Goal: Find specific page/section: Find specific page/section

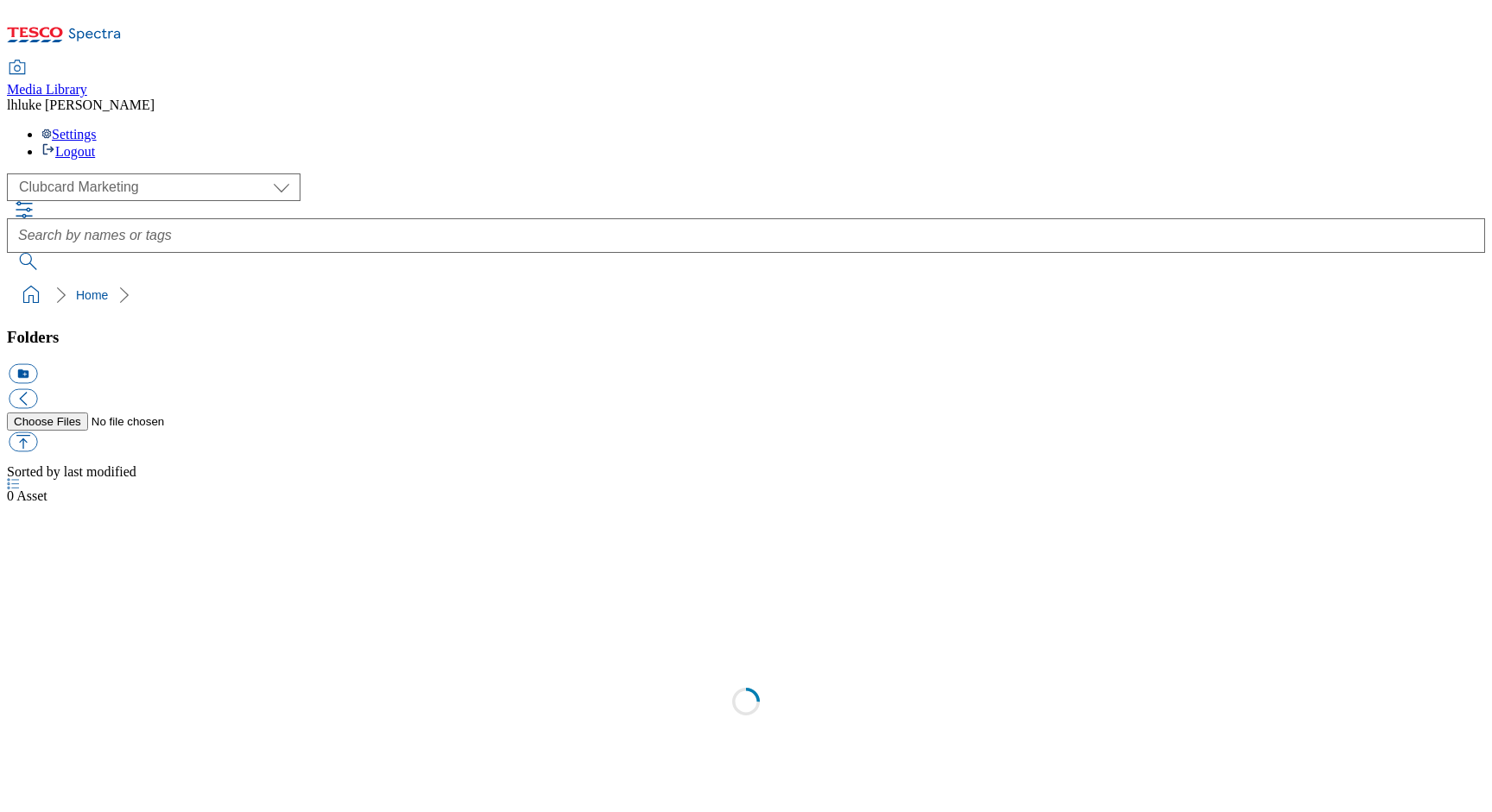
scroll to position [2, 0]
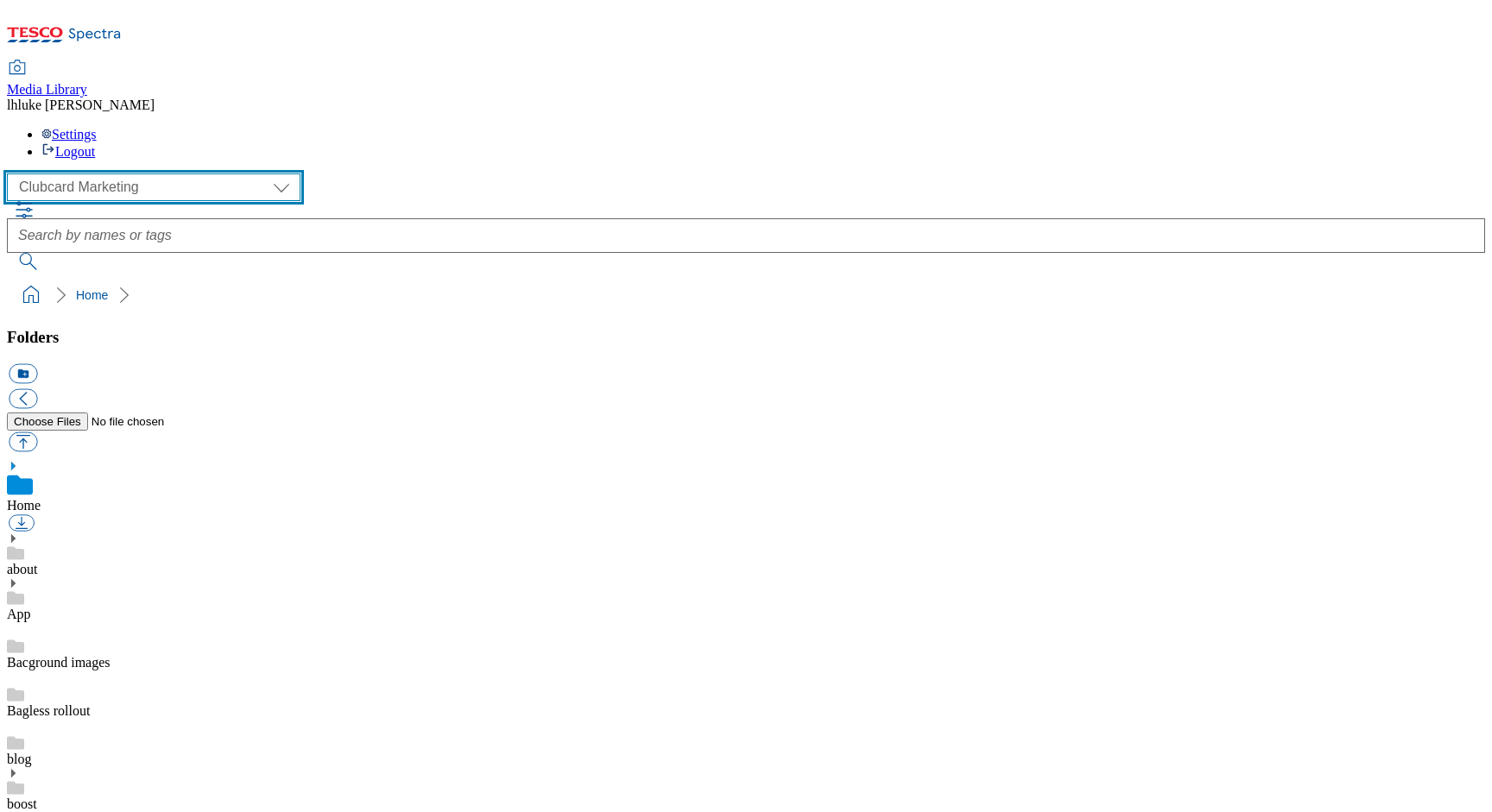
select select "flare-ghs-mktg"
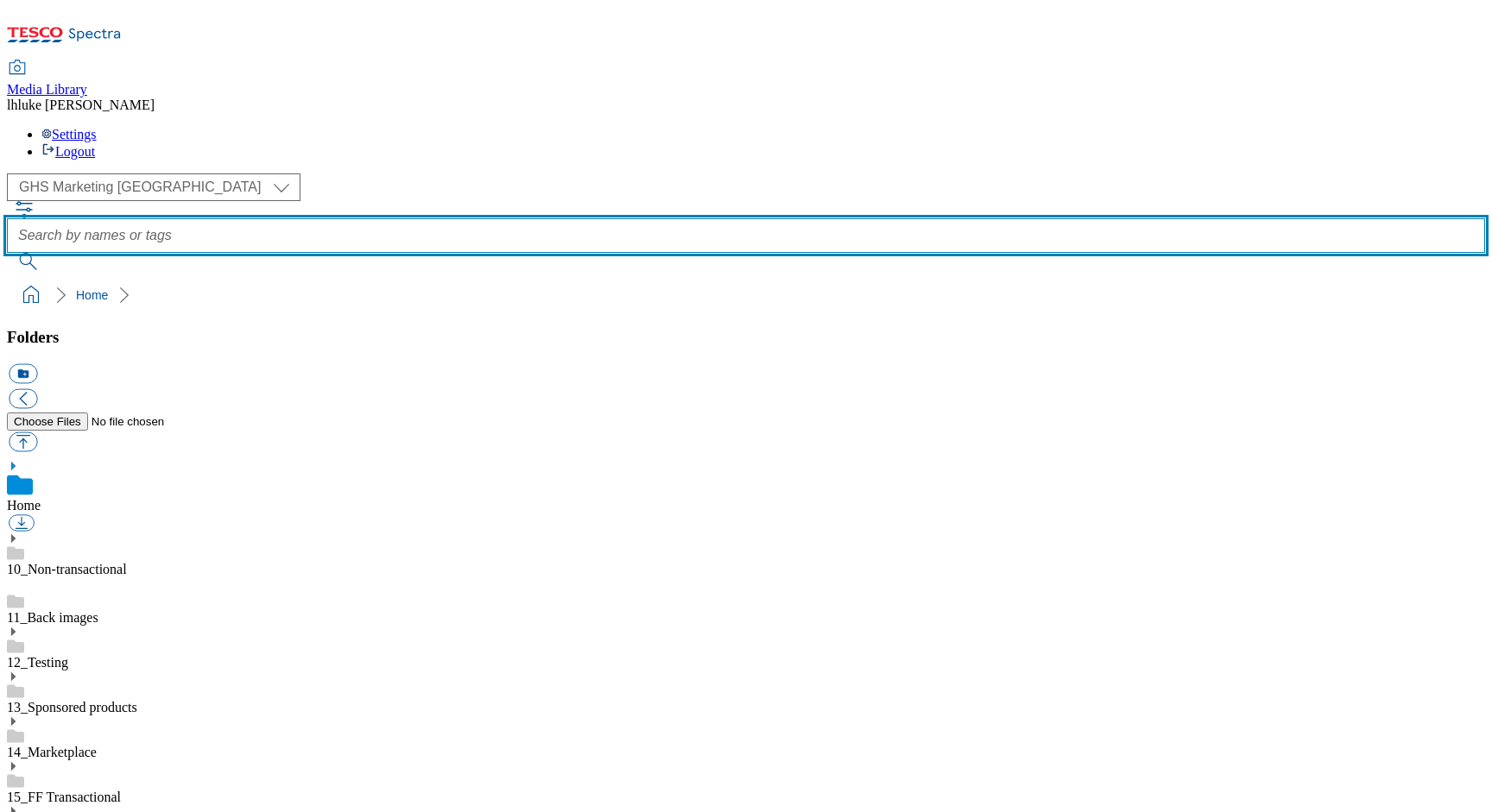
click at [616, 218] on input "text" at bounding box center [746, 235] width 1478 height 34
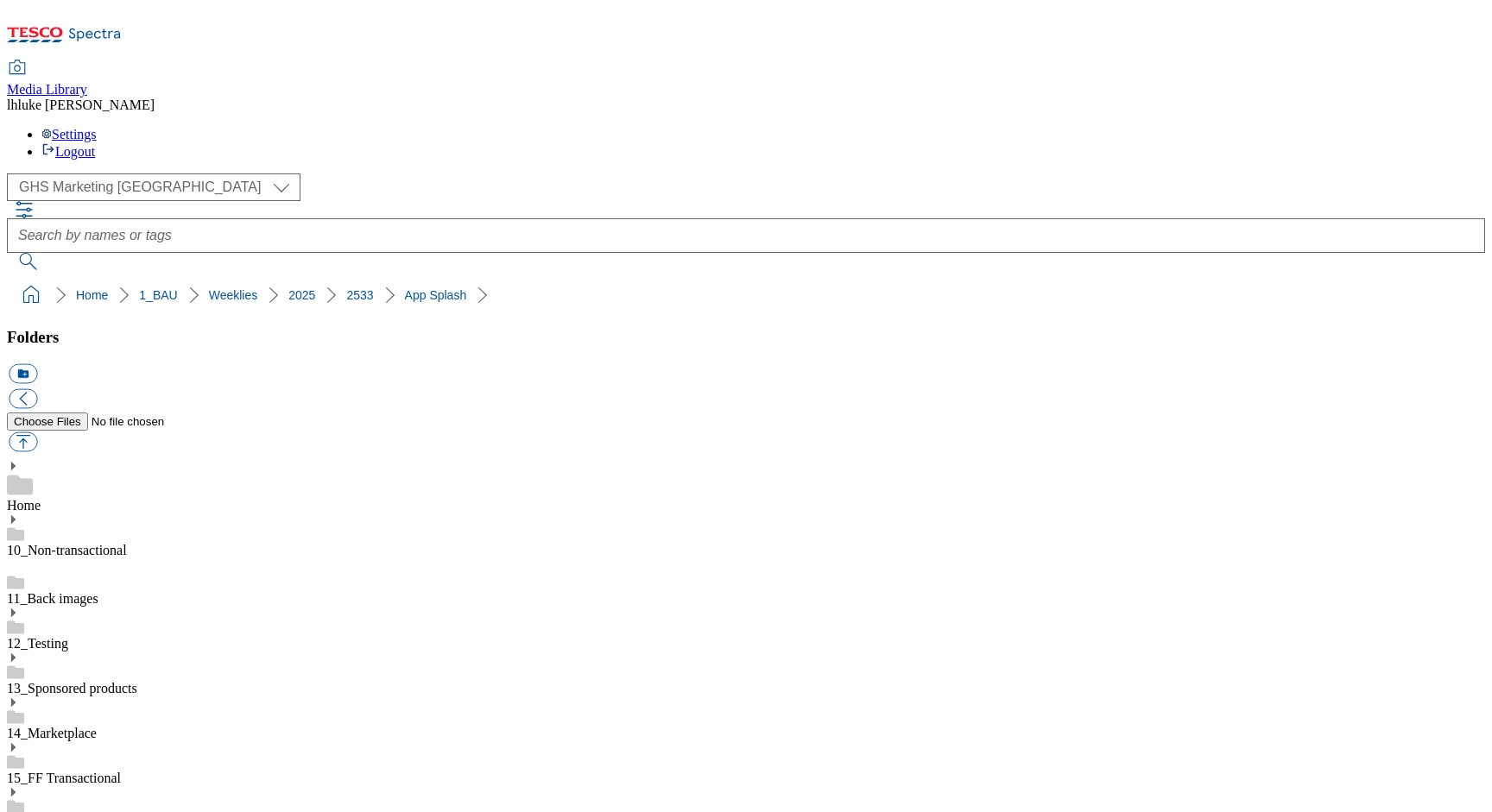
scroll to position [1553, 0]
select select "flare-ghs-mktg"
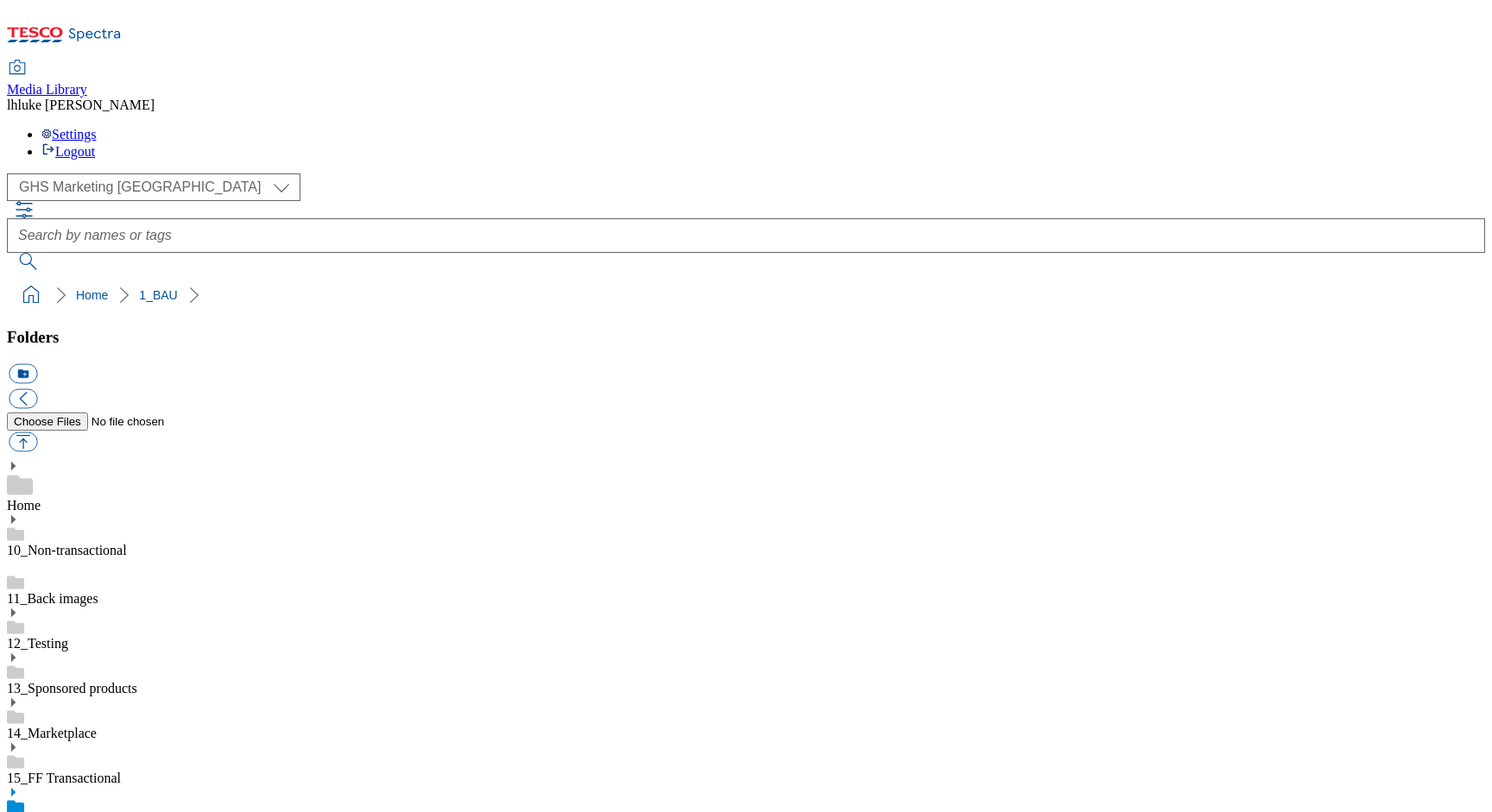
scroll to position [11, 0]
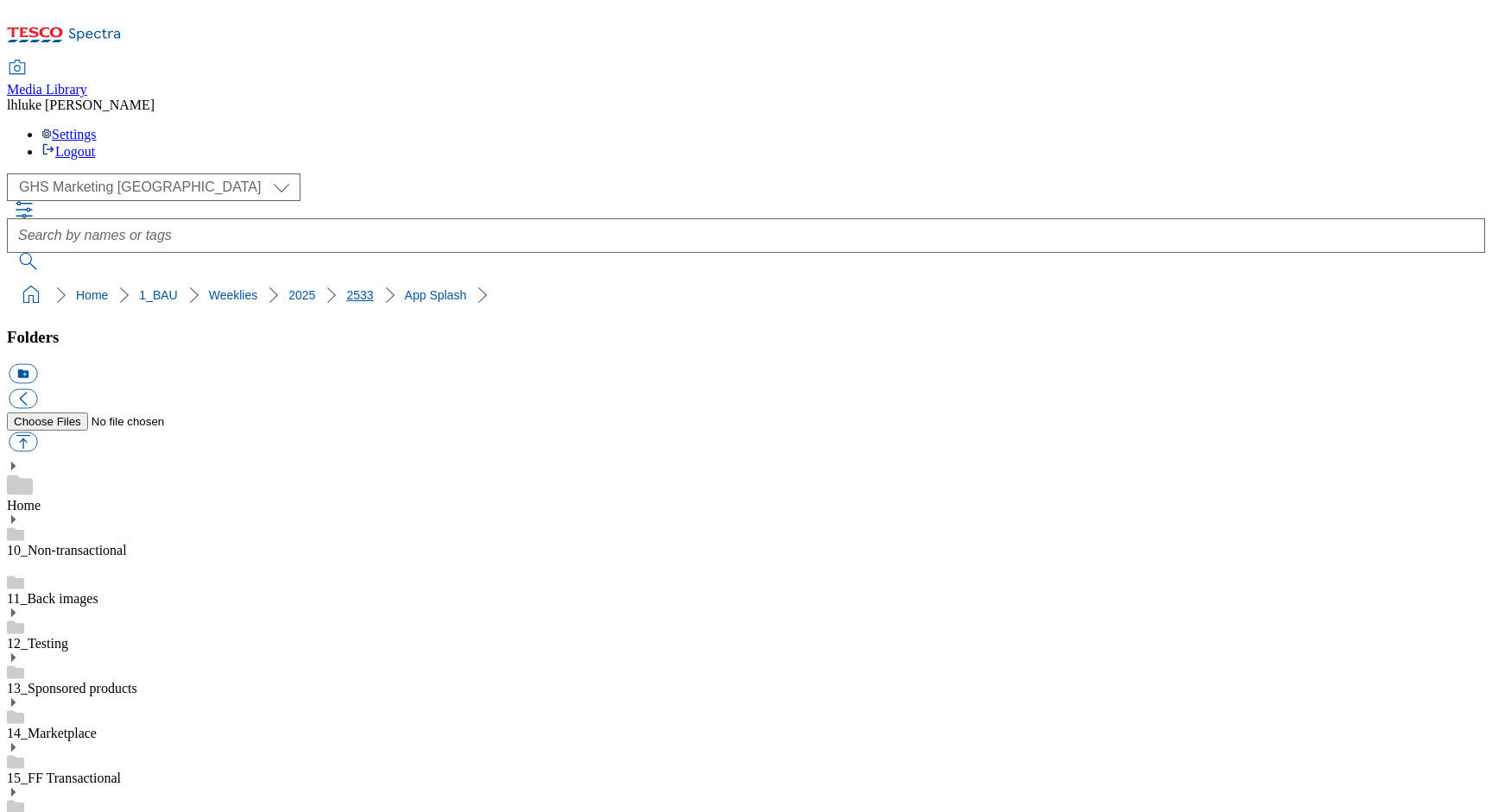
click at [347, 289] on link "2533" at bounding box center [359, 296] width 27 height 14
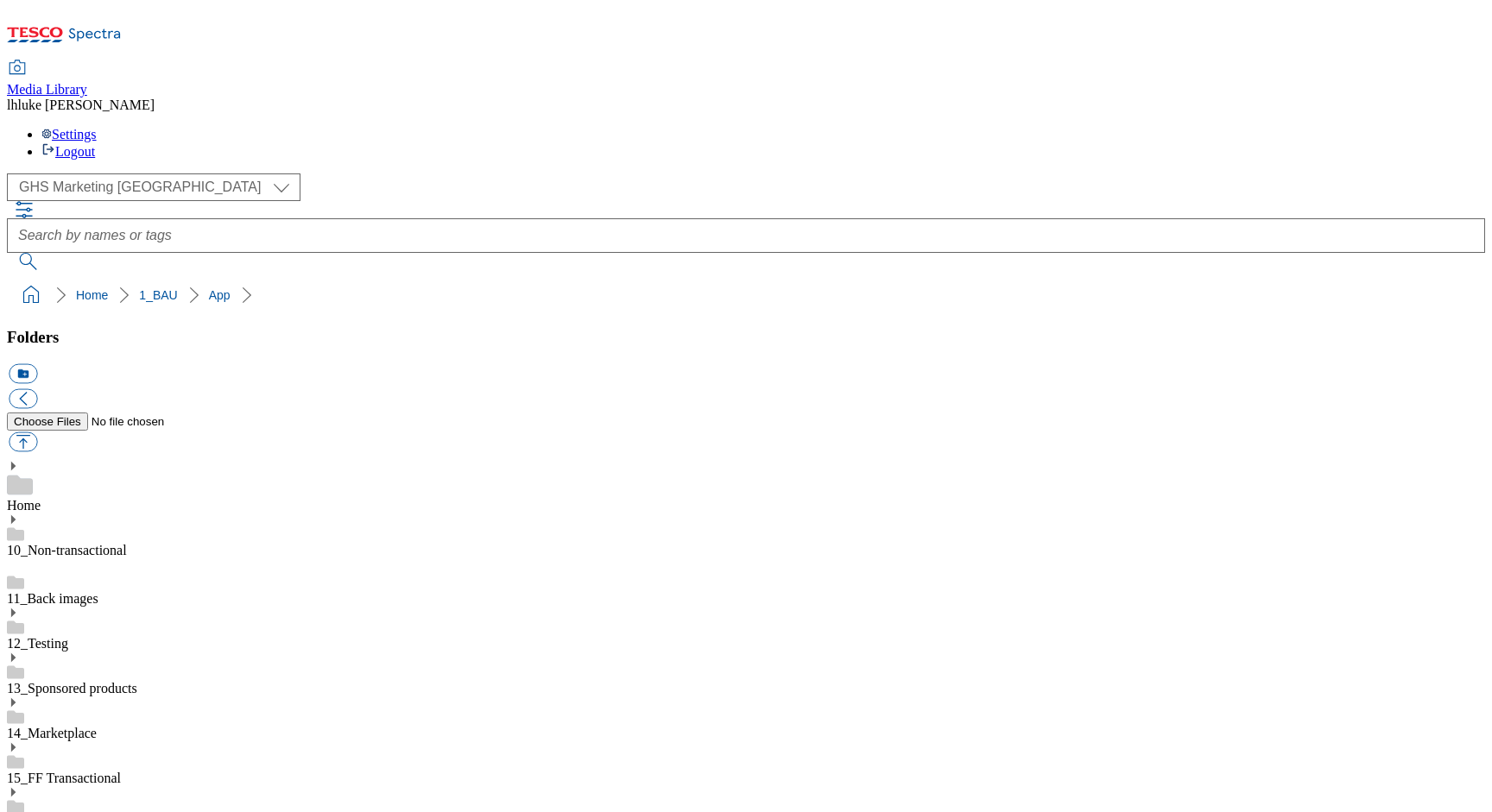
click at [19, 786] on icon at bounding box center [13, 792] width 12 height 12
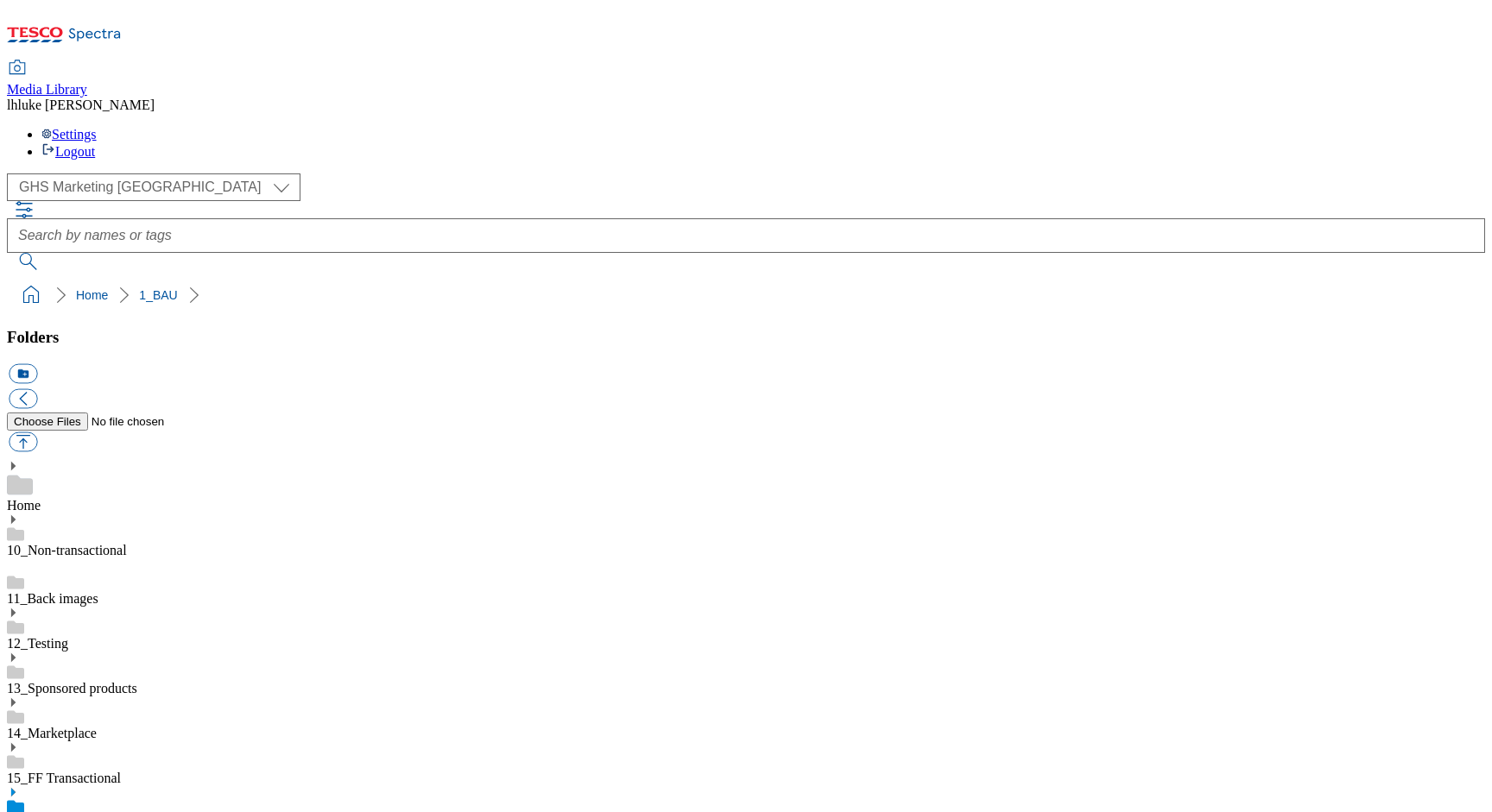
scroll to position [249, 0]
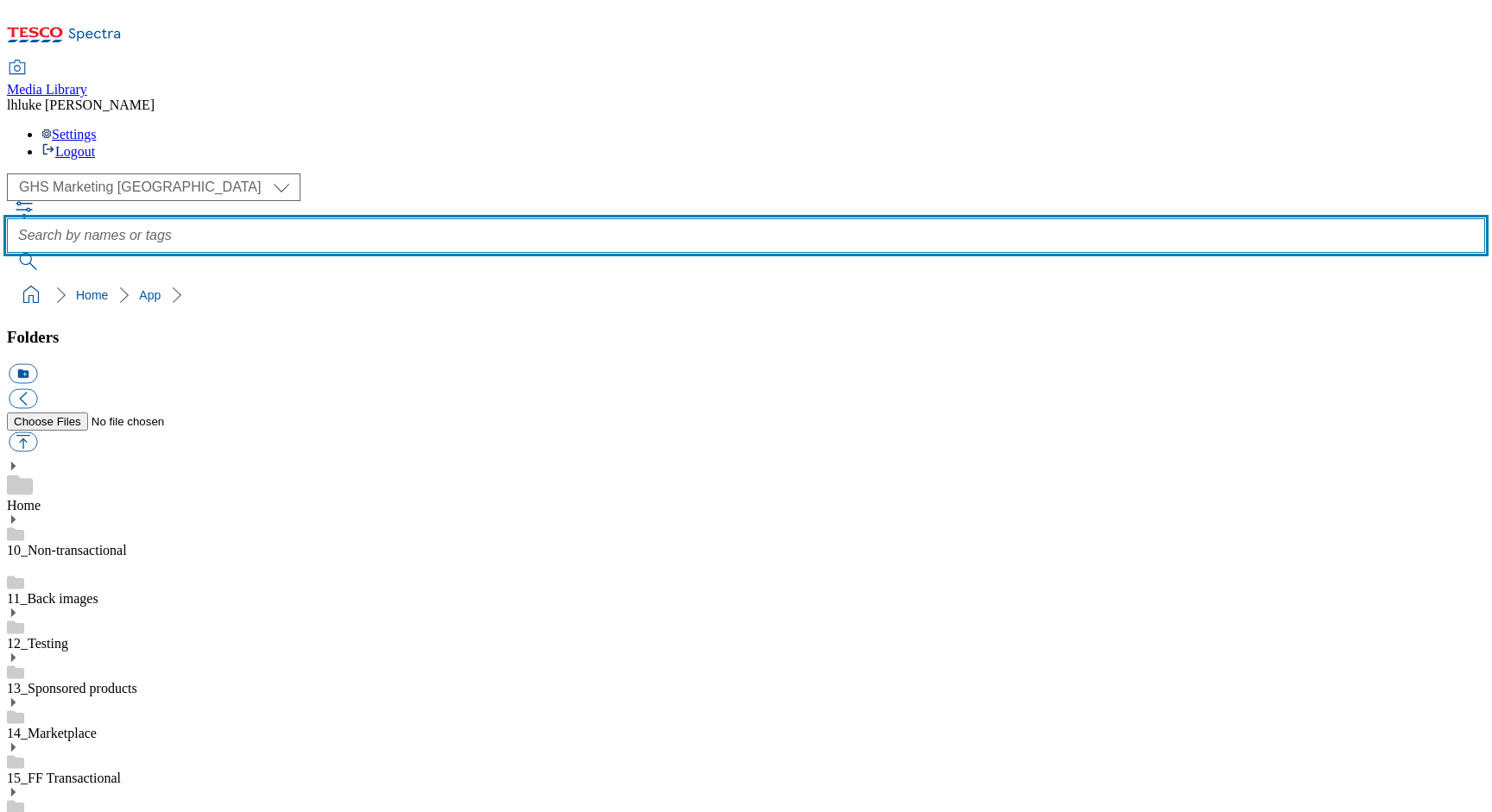
click at [745, 218] on input "text" at bounding box center [746, 235] width 1478 height 34
type input "splash"
click at [52, 253] on button "submit" at bounding box center [29, 262] width 45 height 18
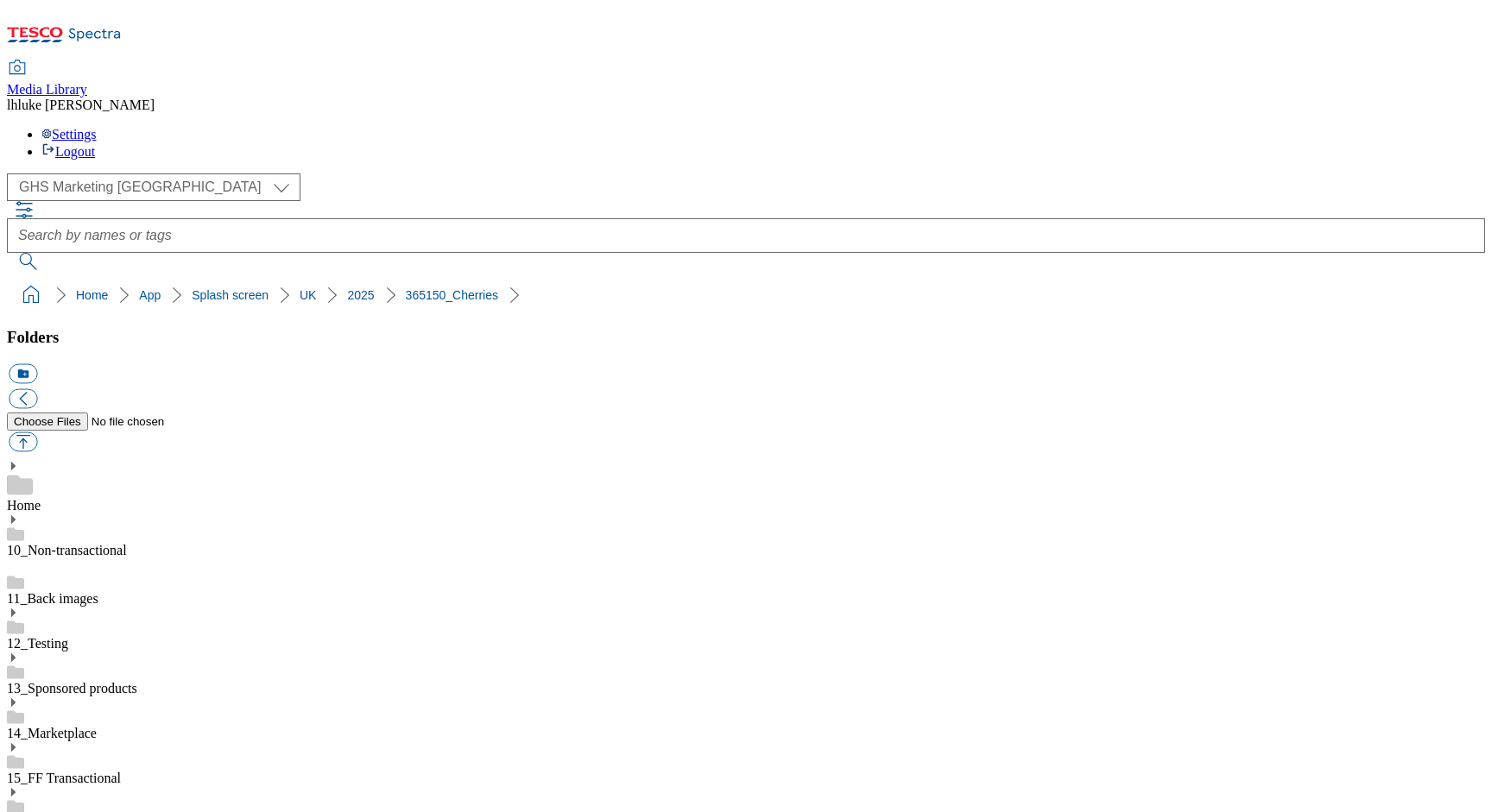
scroll to position [739, 0]
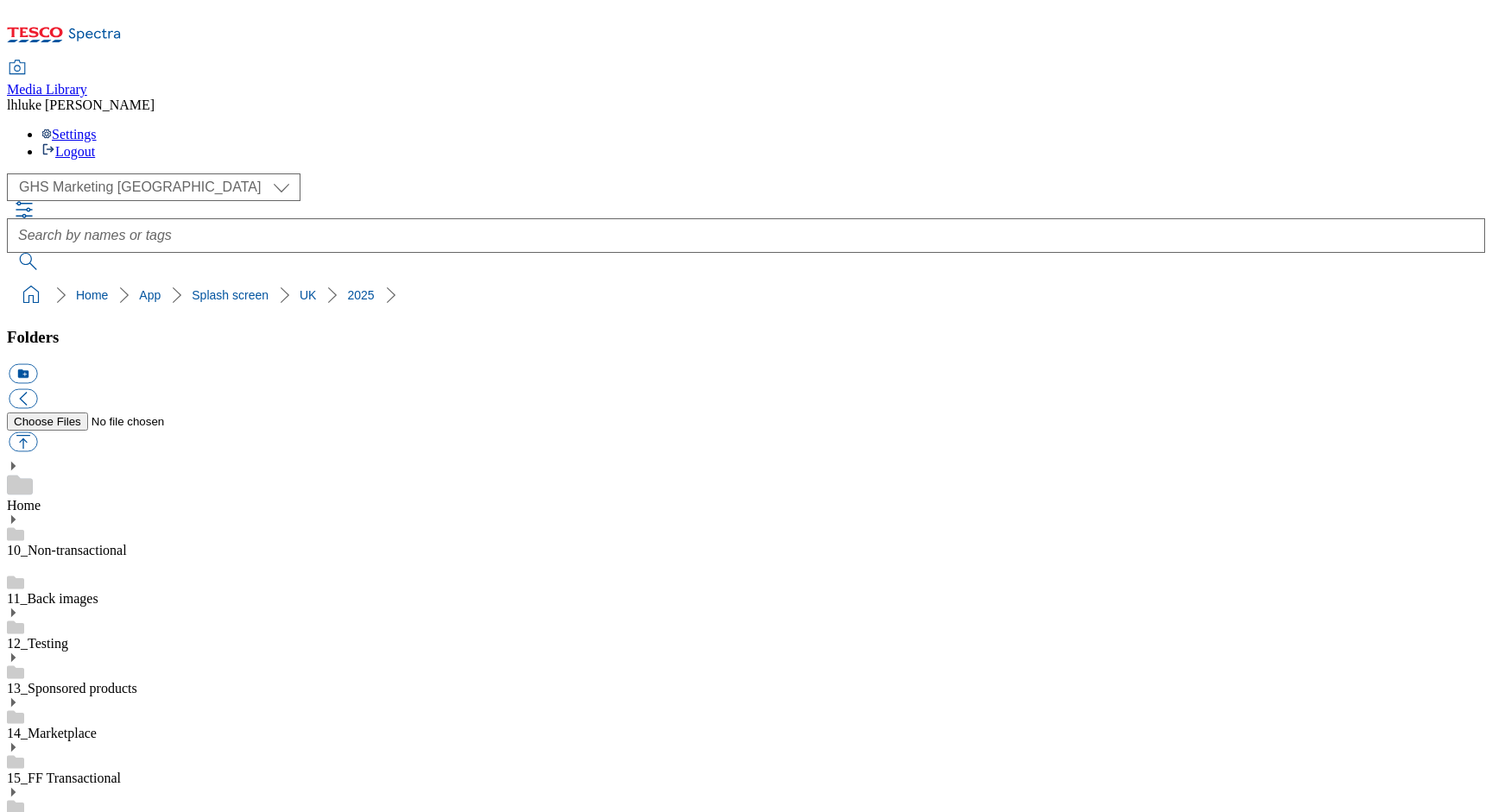
scroll to position [0, 0]
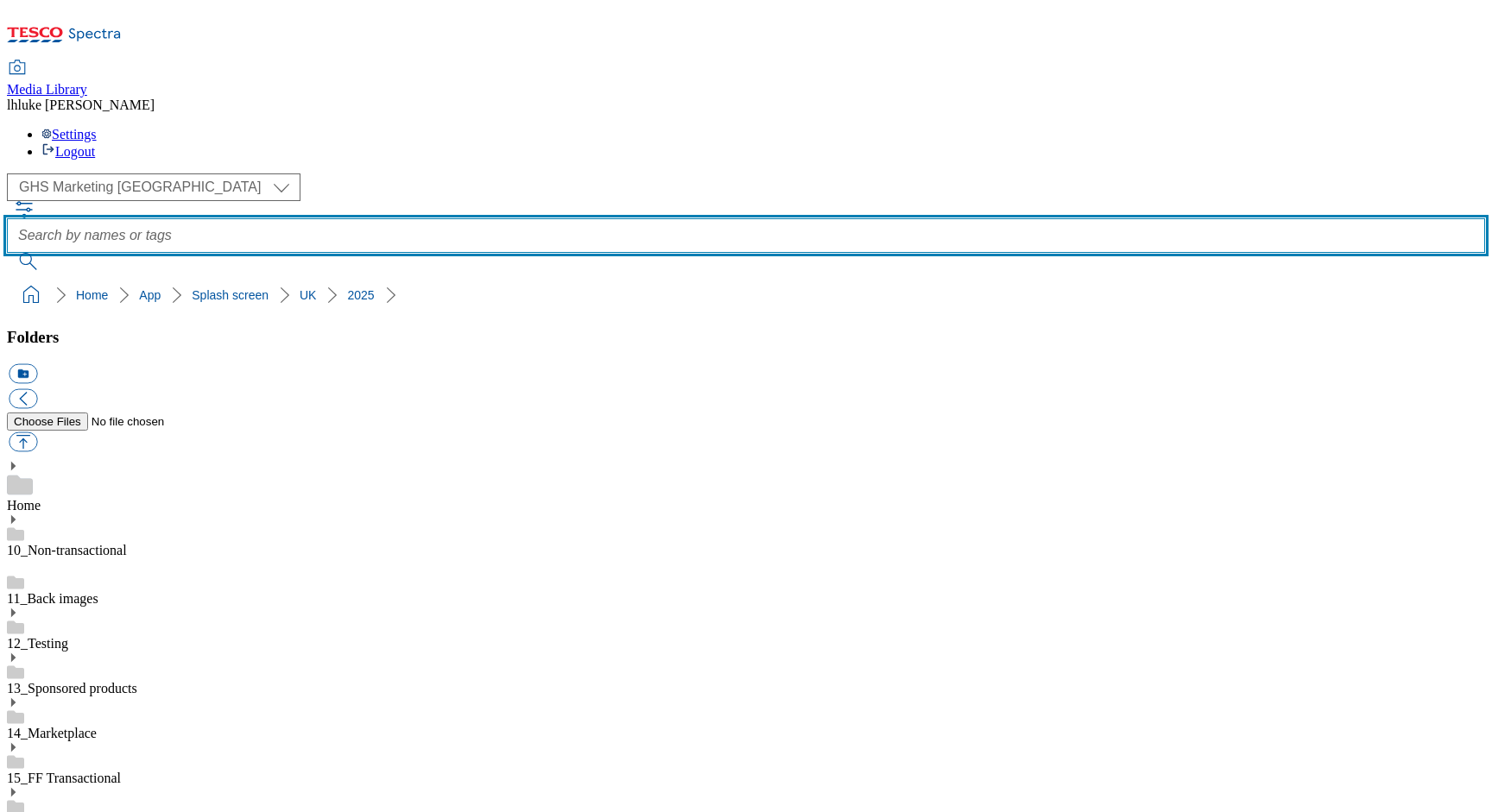
click at [620, 218] on input "text" at bounding box center [746, 235] width 1478 height 34
type input "splash"
click at [52, 253] on button "submit" at bounding box center [29, 262] width 45 height 18
